Goal: Check status: Check status

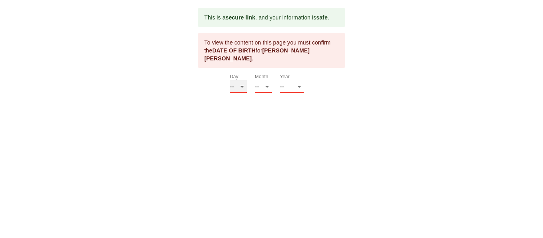
click at [242, 81] on select "-- 01 02 03 04 05 06 07 08 09 10 11 12 13 14 15 16 17 18 19 20 21 22 23 24 25 2…" at bounding box center [238, 86] width 17 height 13
click at [230, 80] on select "-- 01 02 03 04 05 06 07 08 09 10 11 12 13 14 15 16 17 18 19 20 21 22 23 24 25 2…" at bounding box center [238, 86] width 17 height 13
click at [262, 80] on select "-- 01 02 03 04 05 06 07 08 09 10 11 12" at bounding box center [263, 86] width 17 height 13
click at [239, 80] on select "-- 01 02 03 04 05 06 07 08 09 10 11 12 13 14 15 16 17 18 19 20 21 22 23 24 25 2…" at bounding box center [238, 86] width 17 height 13
select select "11"
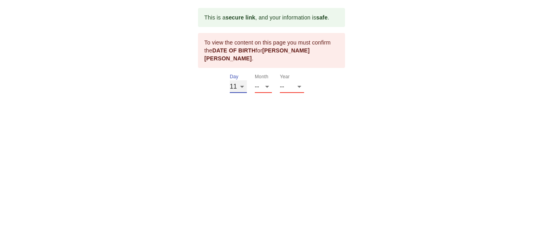
click at [230, 80] on select "-- 01 02 03 04 05 06 07 08 09 10 11 12 13 14 15 16 17 18 19 20 21 22 23 24 25 2…" at bounding box center [238, 86] width 17 height 13
click at [263, 80] on select "-- 01 02 03 04 05 06 07 08 09 10 11 12" at bounding box center [263, 86] width 17 height 13
select select "09"
click at [255, 80] on select "-- 01 02 03 04 05 06 07 08 09 10 11 12" at bounding box center [263, 86] width 17 height 13
click at [294, 80] on select "-- 2025 2024 2023 2022 2021 2020 2019 2018 2017 2016 2015 2014 2013 2012 2011 2…" at bounding box center [292, 86] width 24 height 13
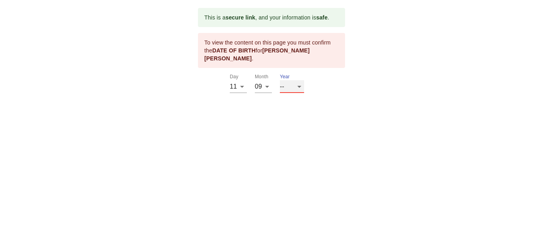
click at [299, 80] on select "-- 2025 2024 2023 2022 2021 2020 2019 2018 2017 2016 2015 2014 2013 2012 2011 2…" at bounding box center [292, 86] width 24 height 13
click at [290, 81] on select "-- 2025 2024 2023 2022 2021 2020 2019 2018 2017 2016 2015 2014 2013 2012 2011 2…" at bounding box center [292, 86] width 24 height 13
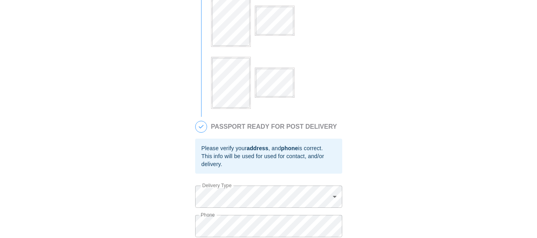
scroll to position [355, 0]
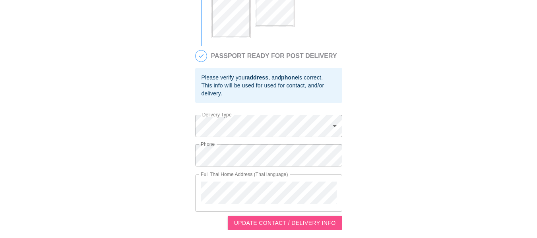
click at [288, 218] on button "UPDATE CONTACT / DELIVERY INFO" at bounding box center [285, 223] width 115 height 15
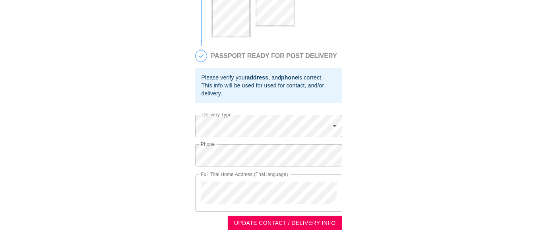
click at [305, 224] on span "UPDATE CONTACT / DELIVERY INFO" at bounding box center [285, 223] width 102 height 10
